Goal: Check status: Check status

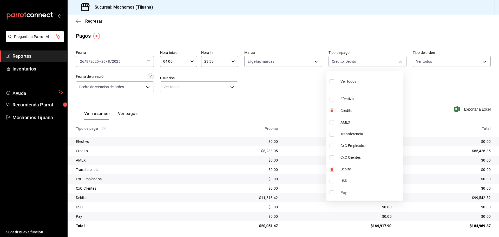
click at [89, 21] on div at bounding box center [249, 118] width 499 height 237
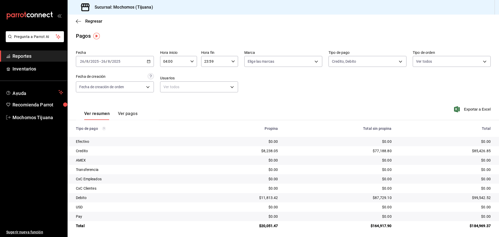
click at [89, 21] on span "Regresar" at bounding box center [93, 21] width 17 height 5
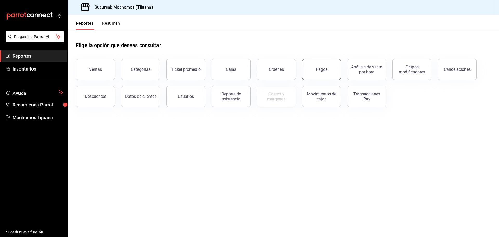
click at [324, 71] on div "Pagos" at bounding box center [322, 69] width 12 height 5
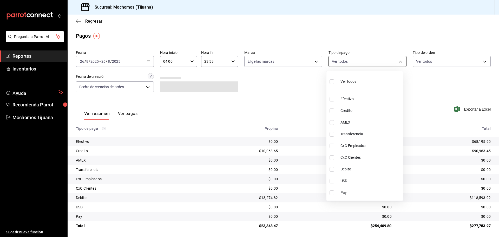
click at [398, 62] on body "Pregunta a Parrot AI Reportes Inventarios Ayuda Recomienda Parrot Mochomos Tiju…" at bounding box center [249, 118] width 499 height 237
click at [359, 108] on span "Credito" at bounding box center [370, 110] width 61 height 5
type input "a27a072c-b141-4985-9f83-ae60dbe2196b"
checkbox input "true"
click at [377, 170] on span "Debito" at bounding box center [373, 168] width 61 height 5
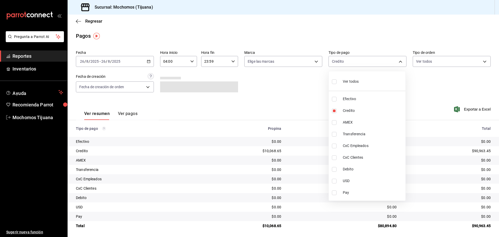
type input "a27a072c-b141-4985-9f83-ae60dbe2196b,b7370aa5-450f-4a05-bab4-2784151f97fb"
checkbox input "true"
